Goal: Task Accomplishment & Management: Manage account settings

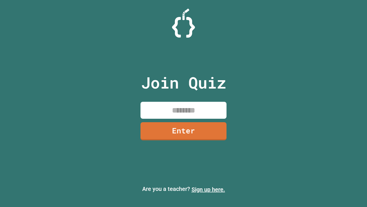
click at [206, 189] on link "Sign up here." at bounding box center [209, 189] width 34 height 7
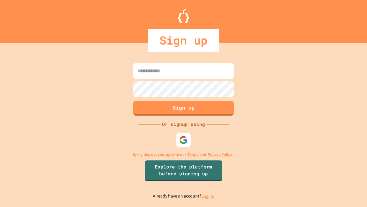
click at [208, 196] on link "Log in." at bounding box center [207, 196] width 13 height 6
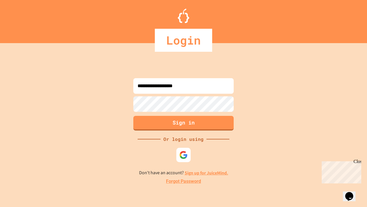
type input "**********"
